Goal: Transaction & Acquisition: Purchase product/service

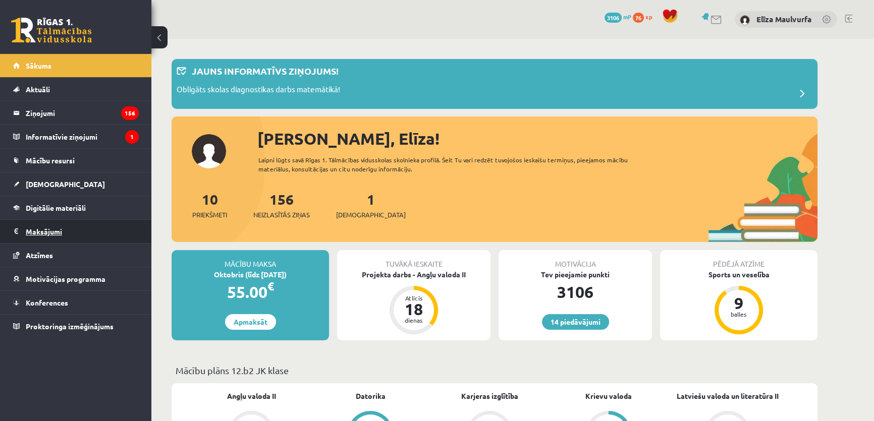
click at [50, 232] on legend "Maksājumi 0" at bounding box center [82, 231] width 113 height 23
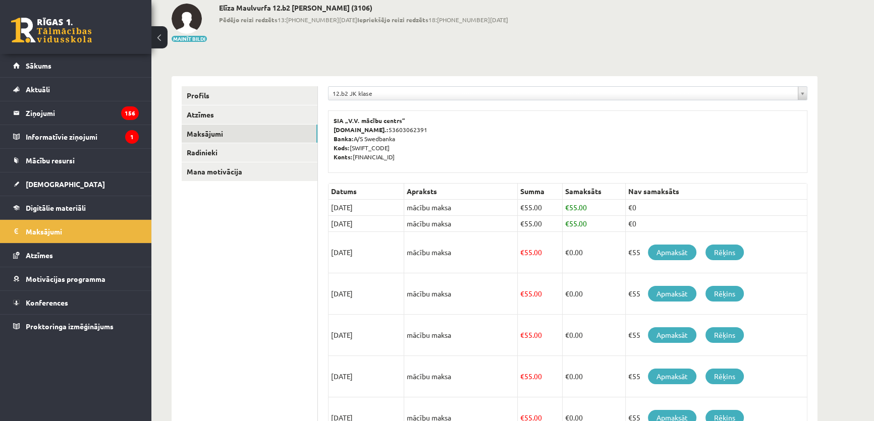
scroll to position [76, 0]
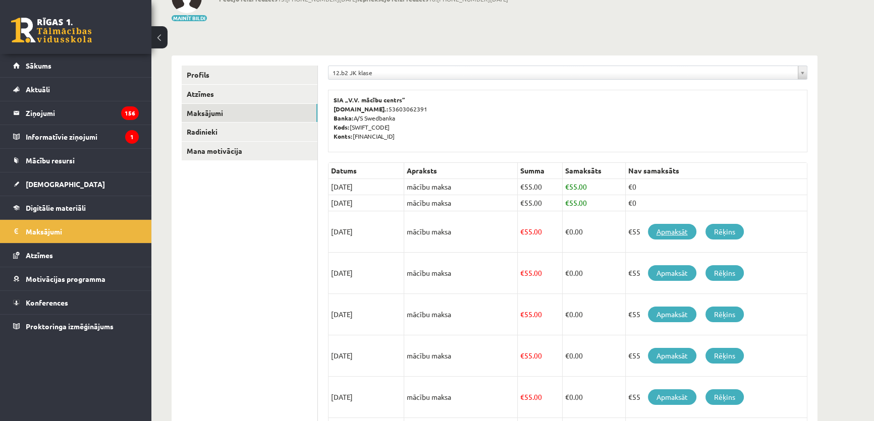
click at [672, 230] on link "Apmaksāt" at bounding box center [672, 232] width 48 height 16
